Goal: Information Seeking & Learning: Learn about a topic

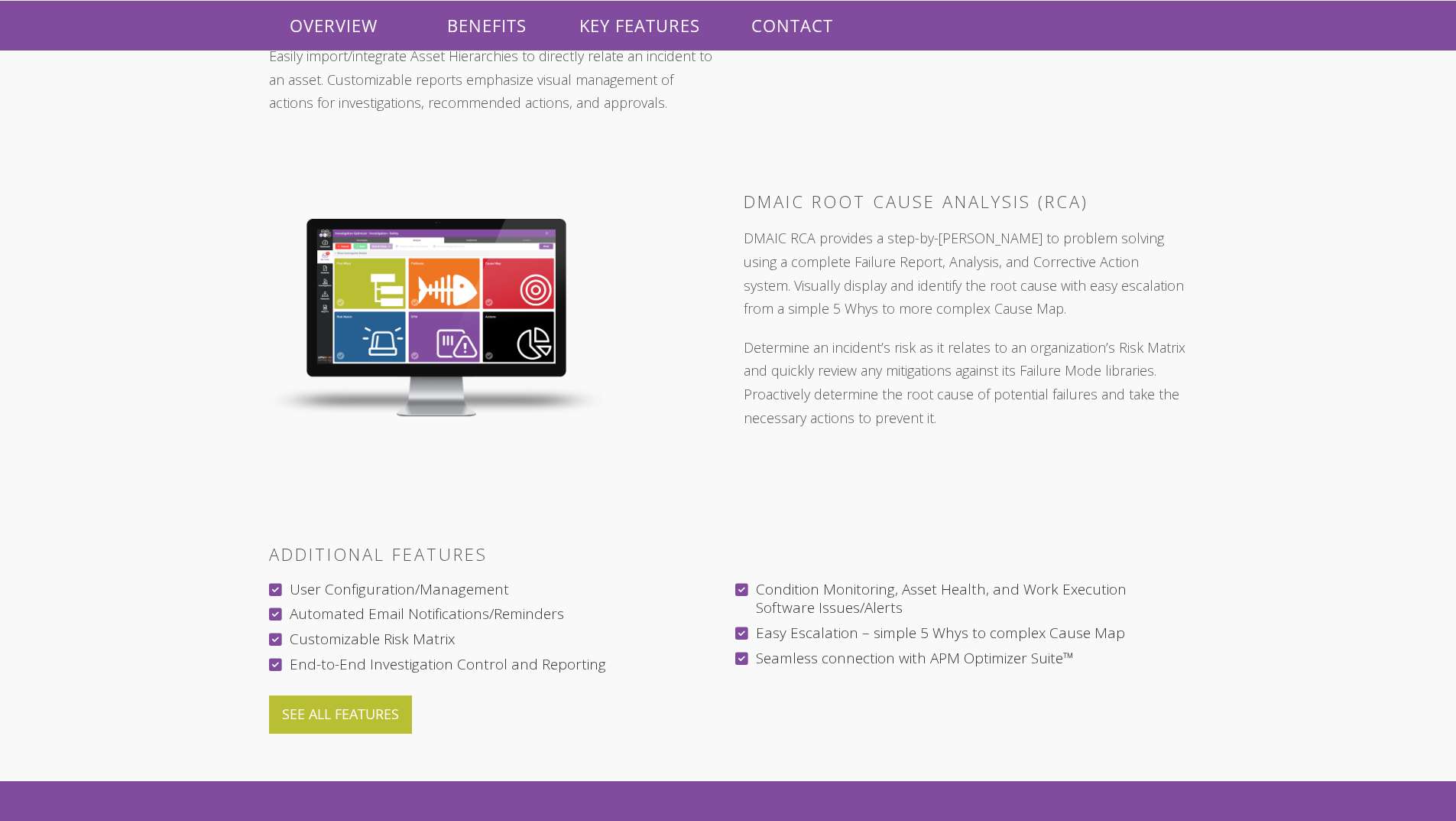
scroll to position [2219, 0]
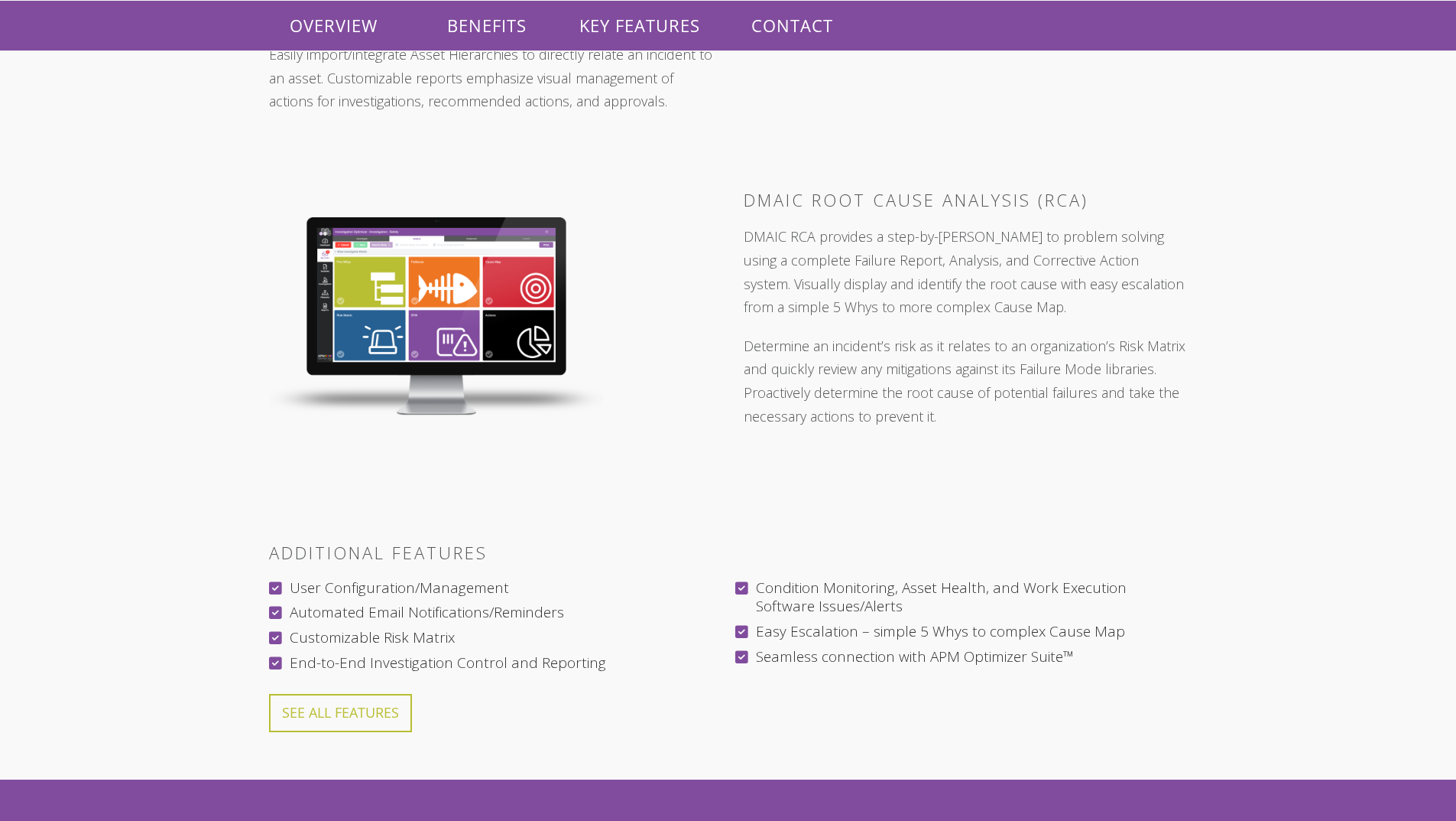
click at [373, 694] on link "SEE ALL FEATURES" at bounding box center [341, 712] width 143 height 37
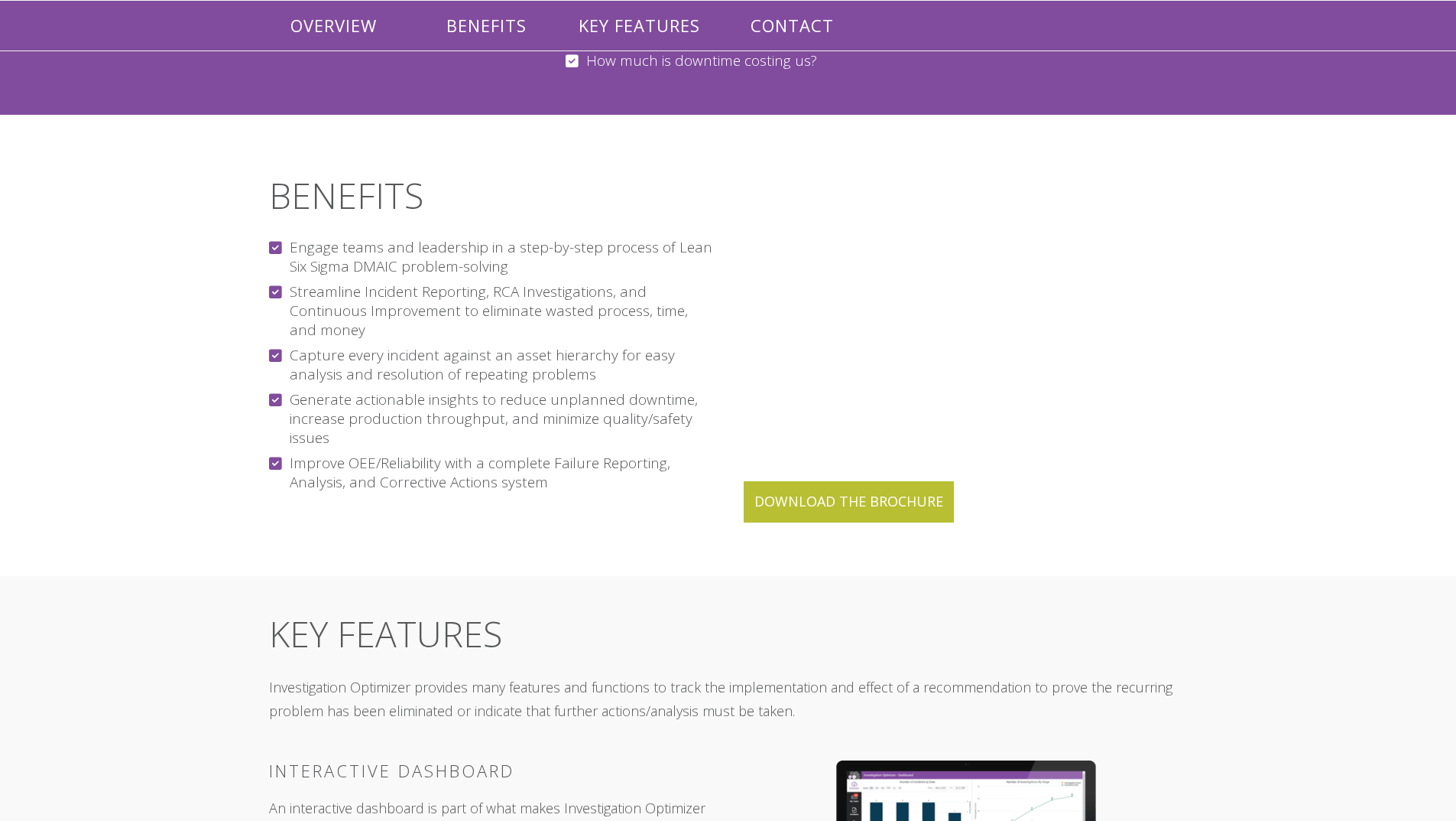
scroll to position [1145, 0]
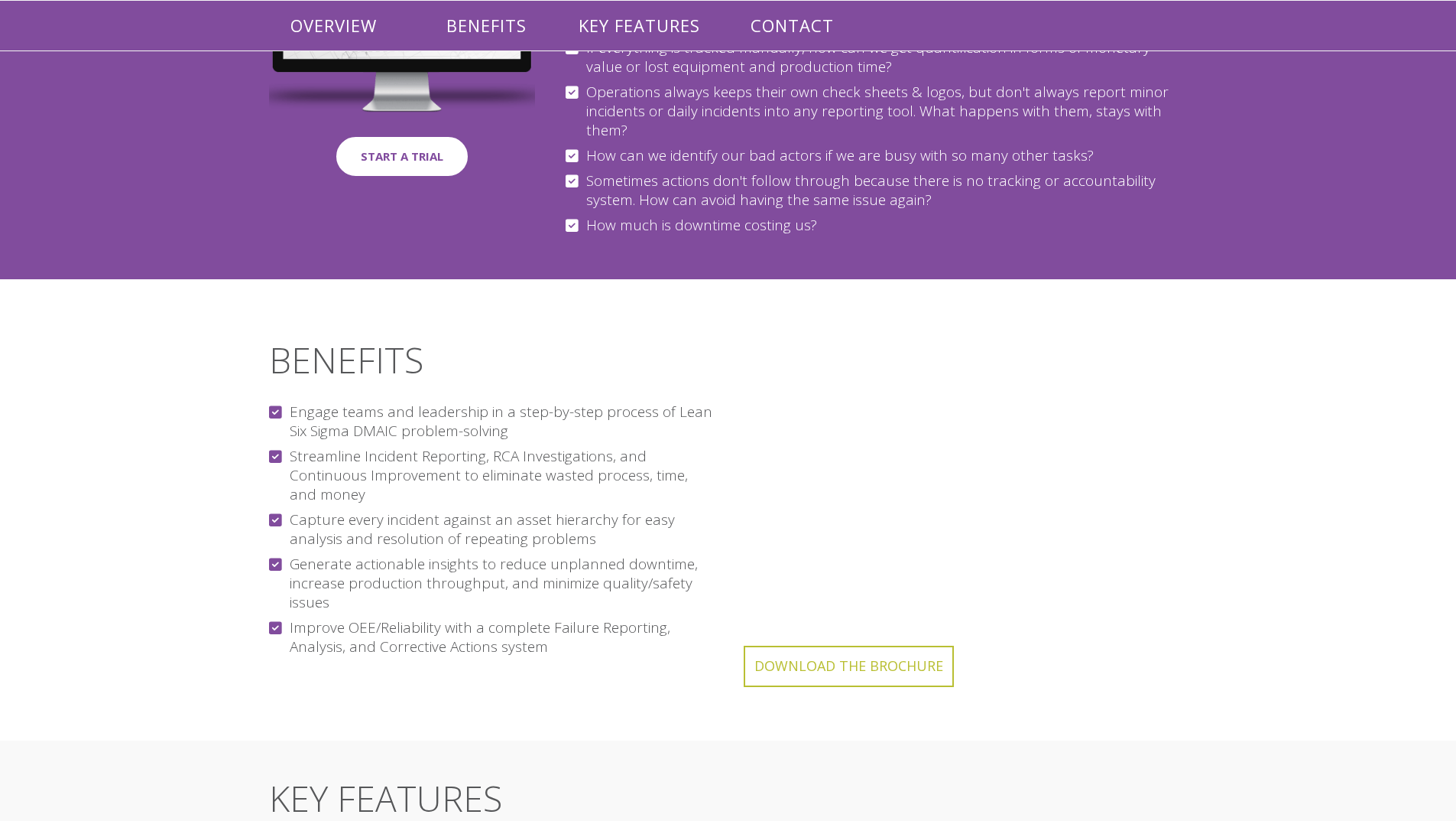
click at [821, 645] on link "Download The Brochure" at bounding box center [849, 665] width 210 height 41
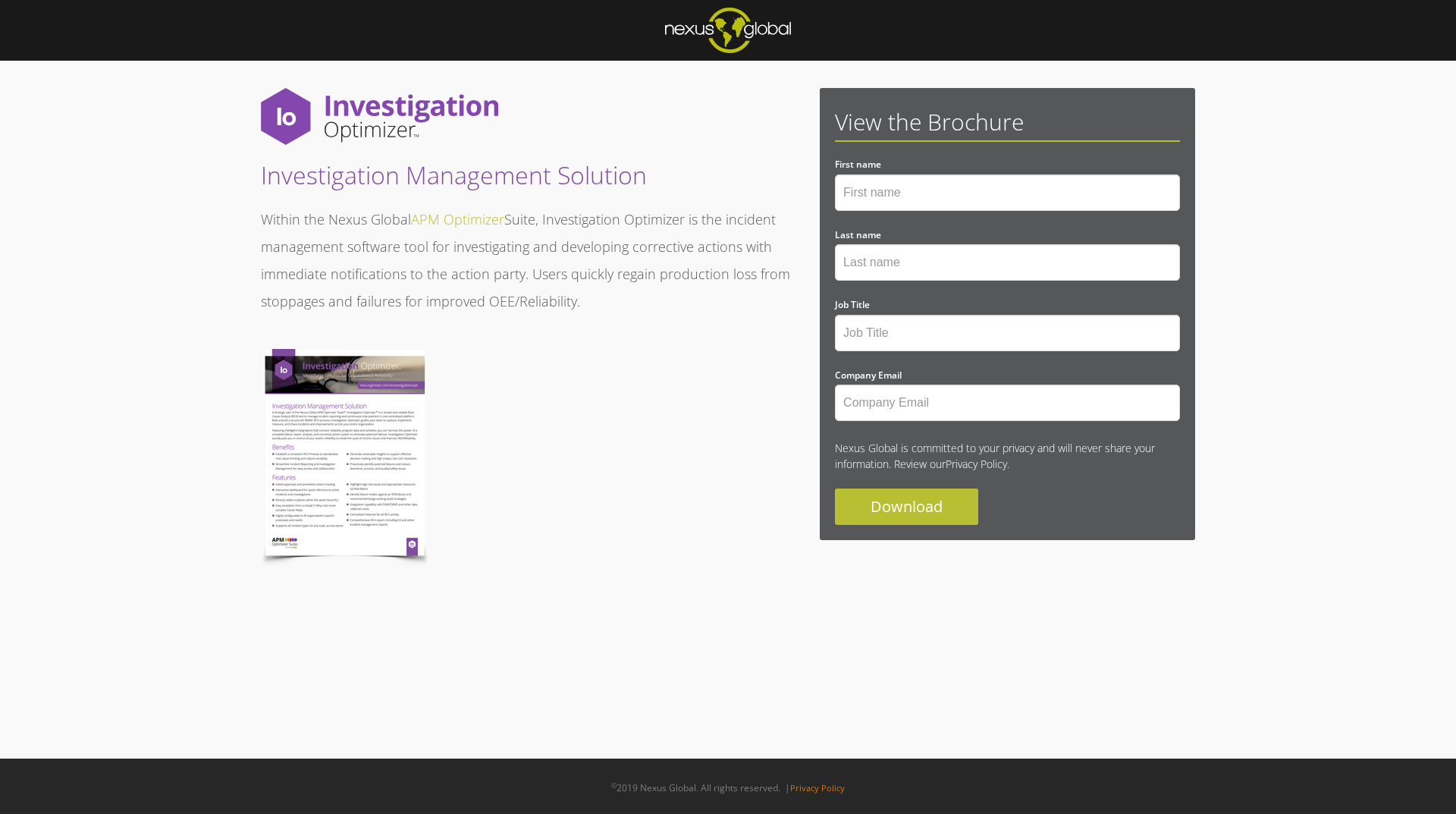
click at [337, 487] on img at bounding box center [345, 458] width 168 height 217
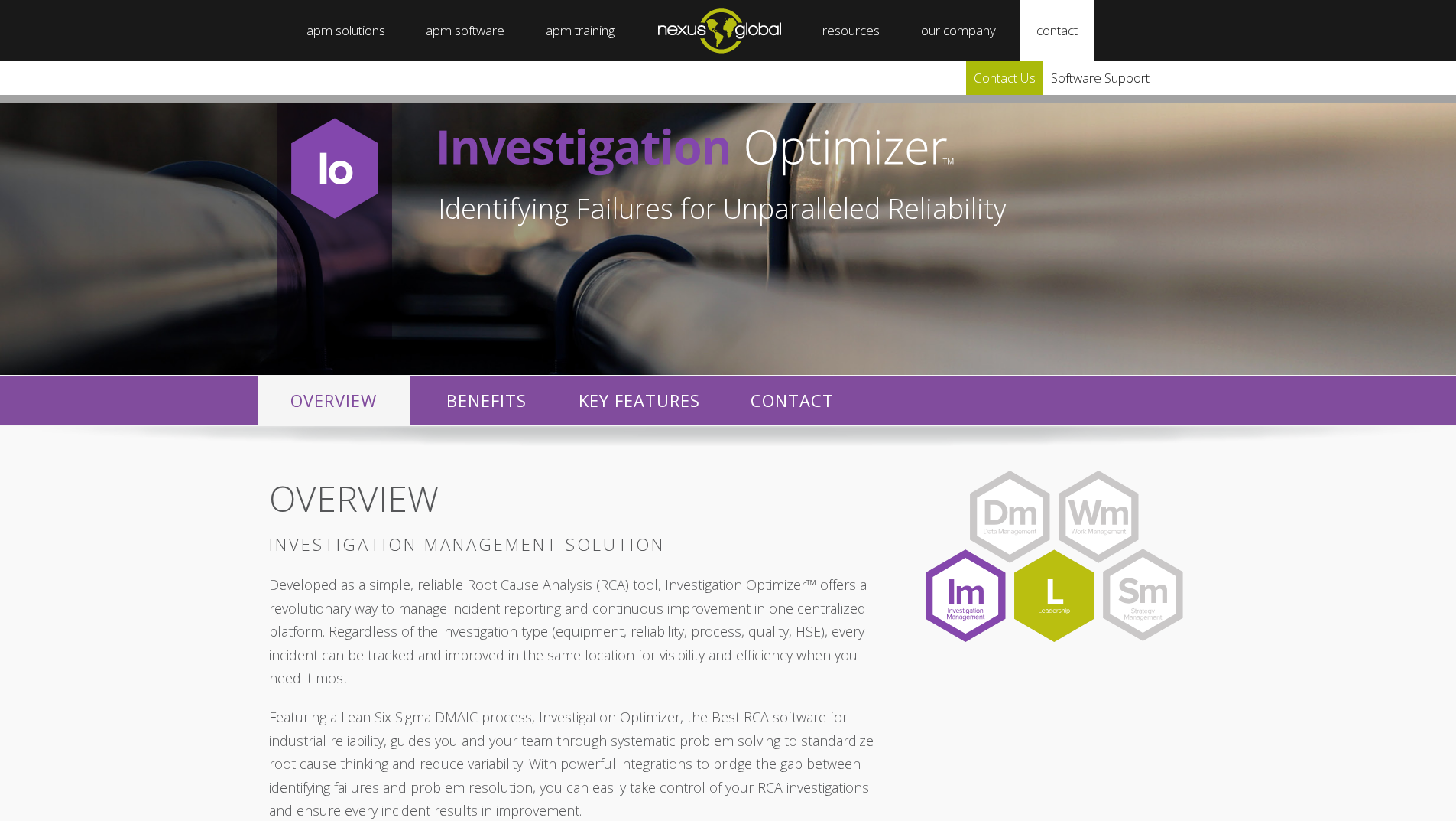
click at [1032, 78] on link "Contact Us" at bounding box center [1005, 77] width 77 height 34
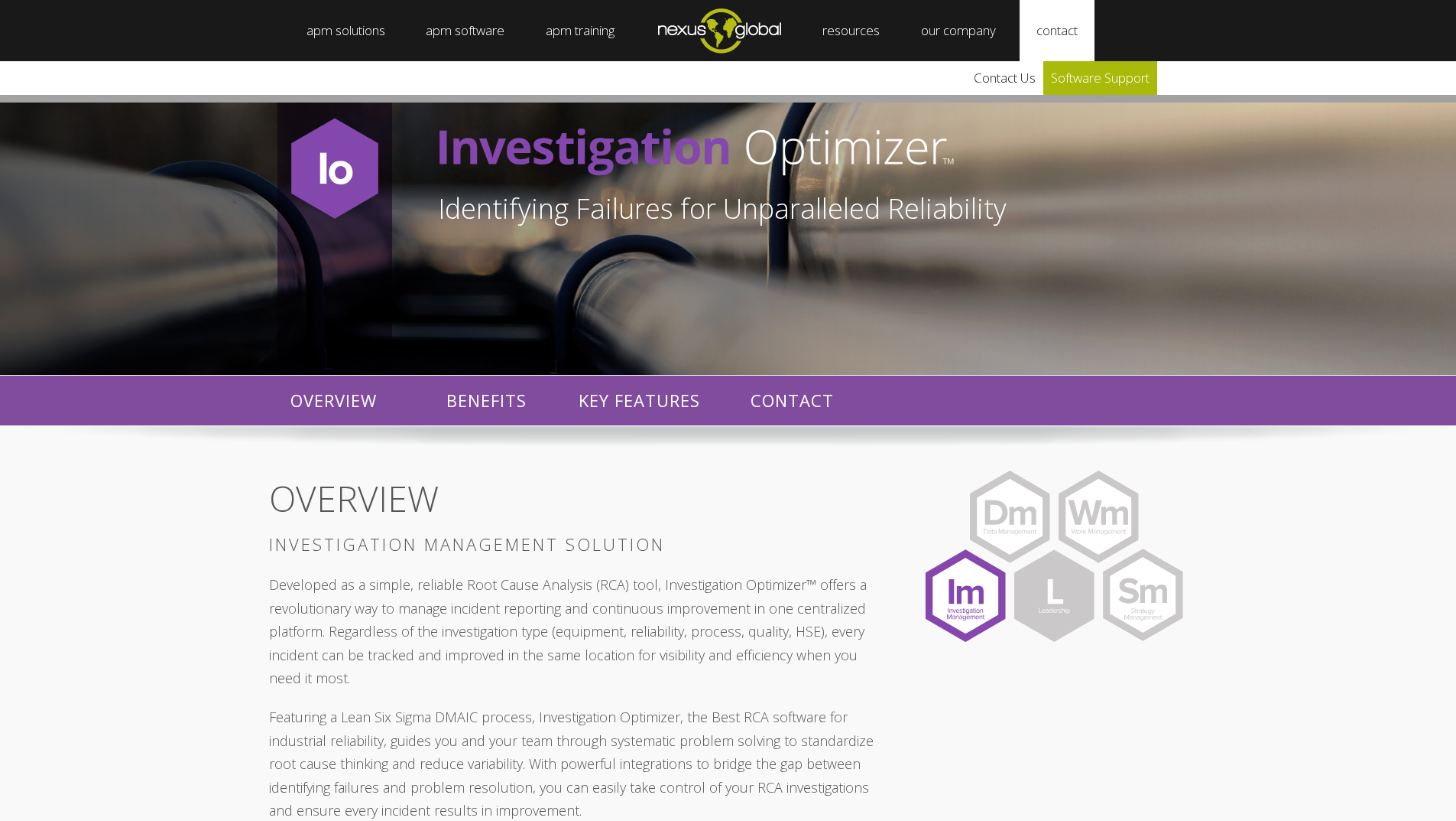
click at [1102, 75] on link "Software Support" at bounding box center [1100, 77] width 114 height 34
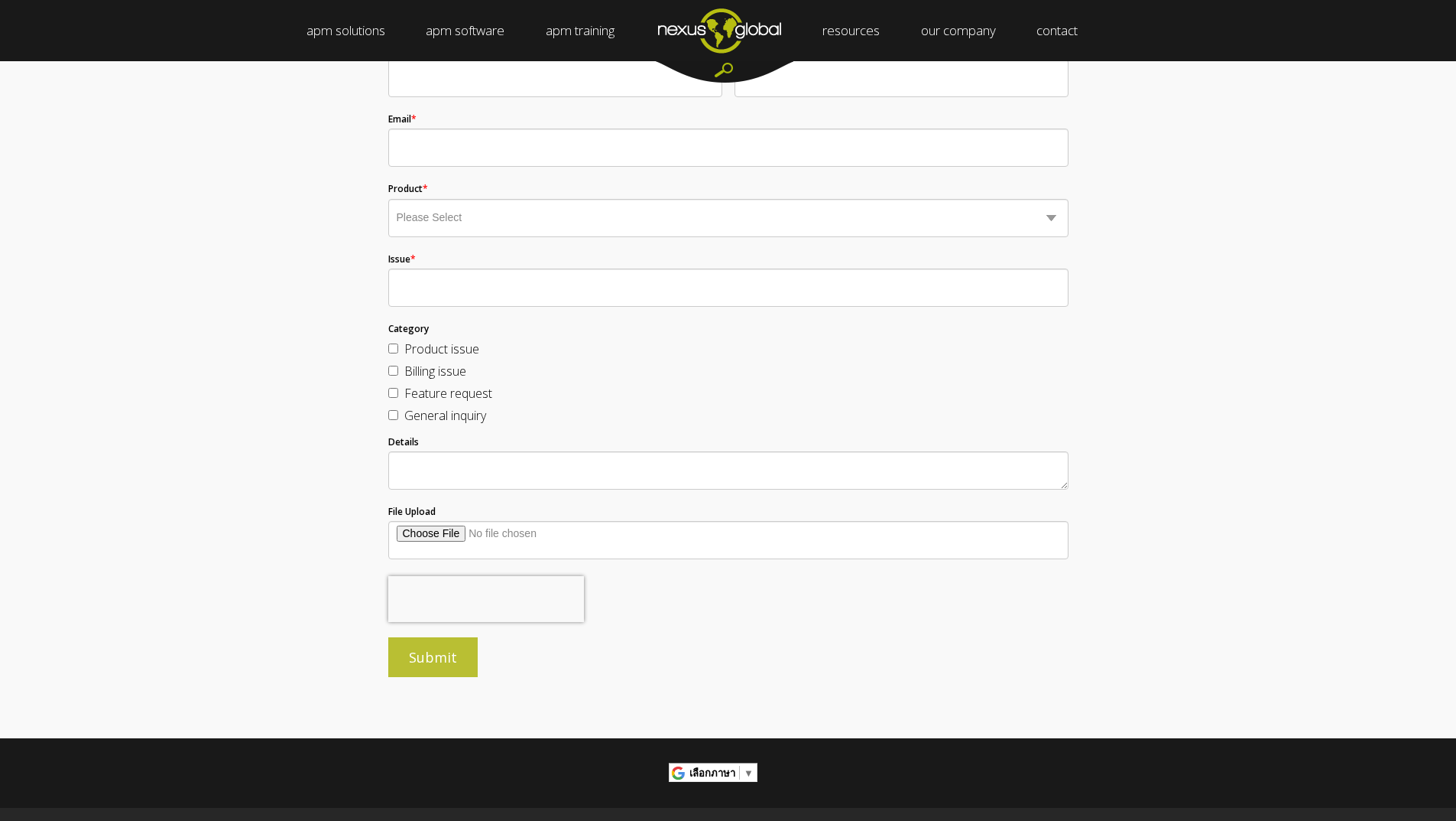
scroll to position [383, 0]
